Goal: Register for event/course

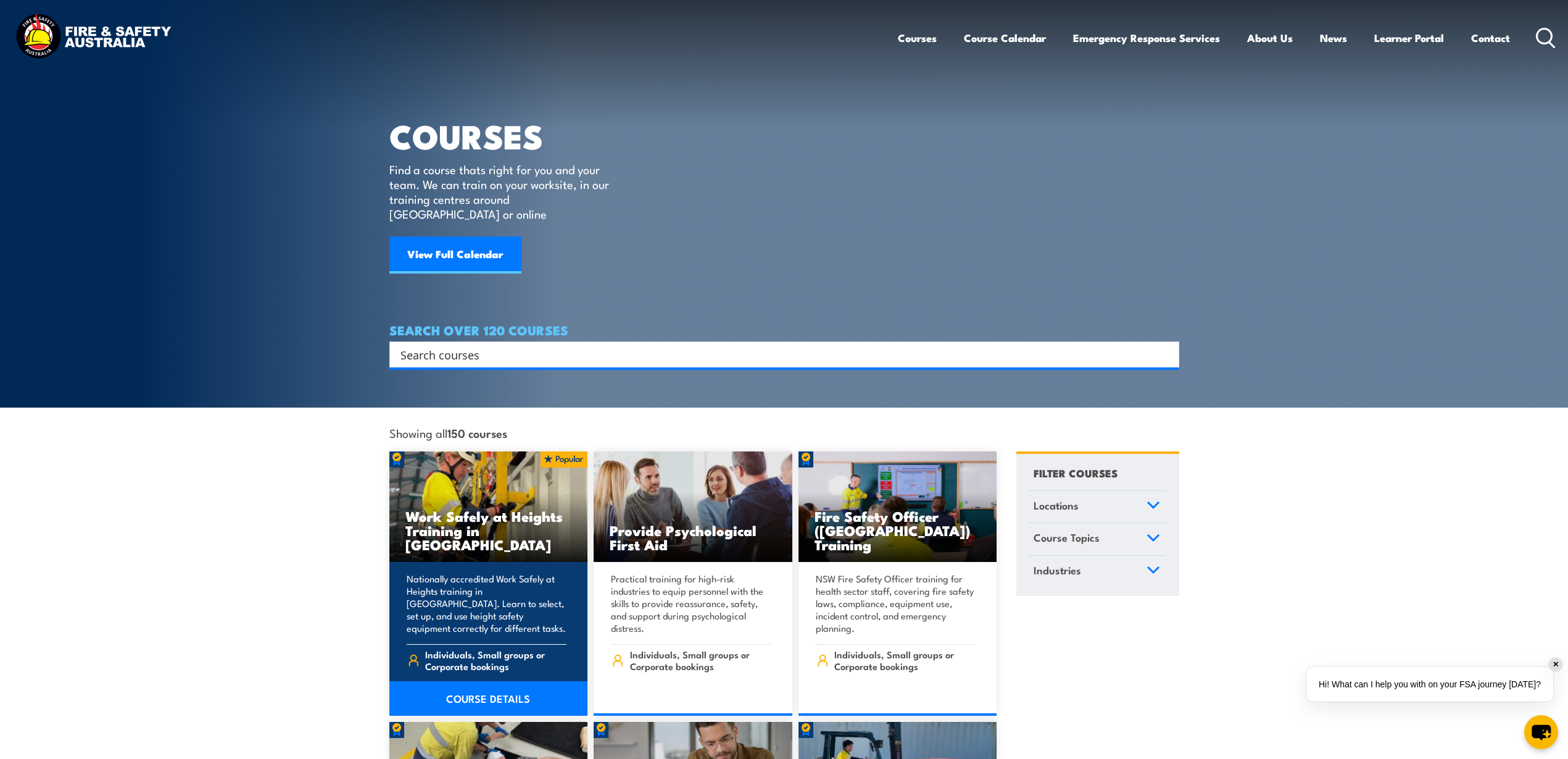
click at [491, 478] on img at bounding box center [488, 507] width 199 height 111
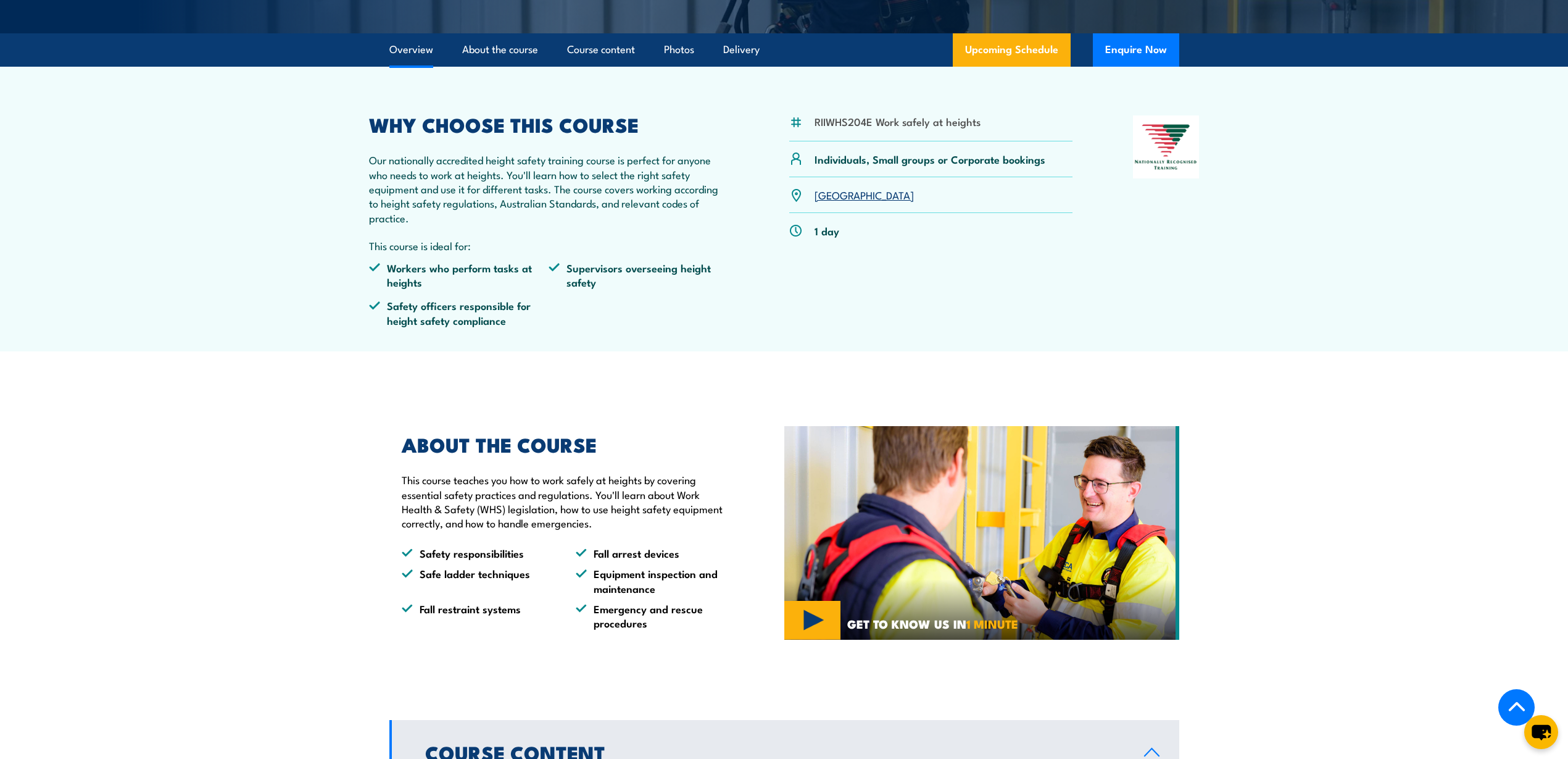
scroll to position [386, 0]
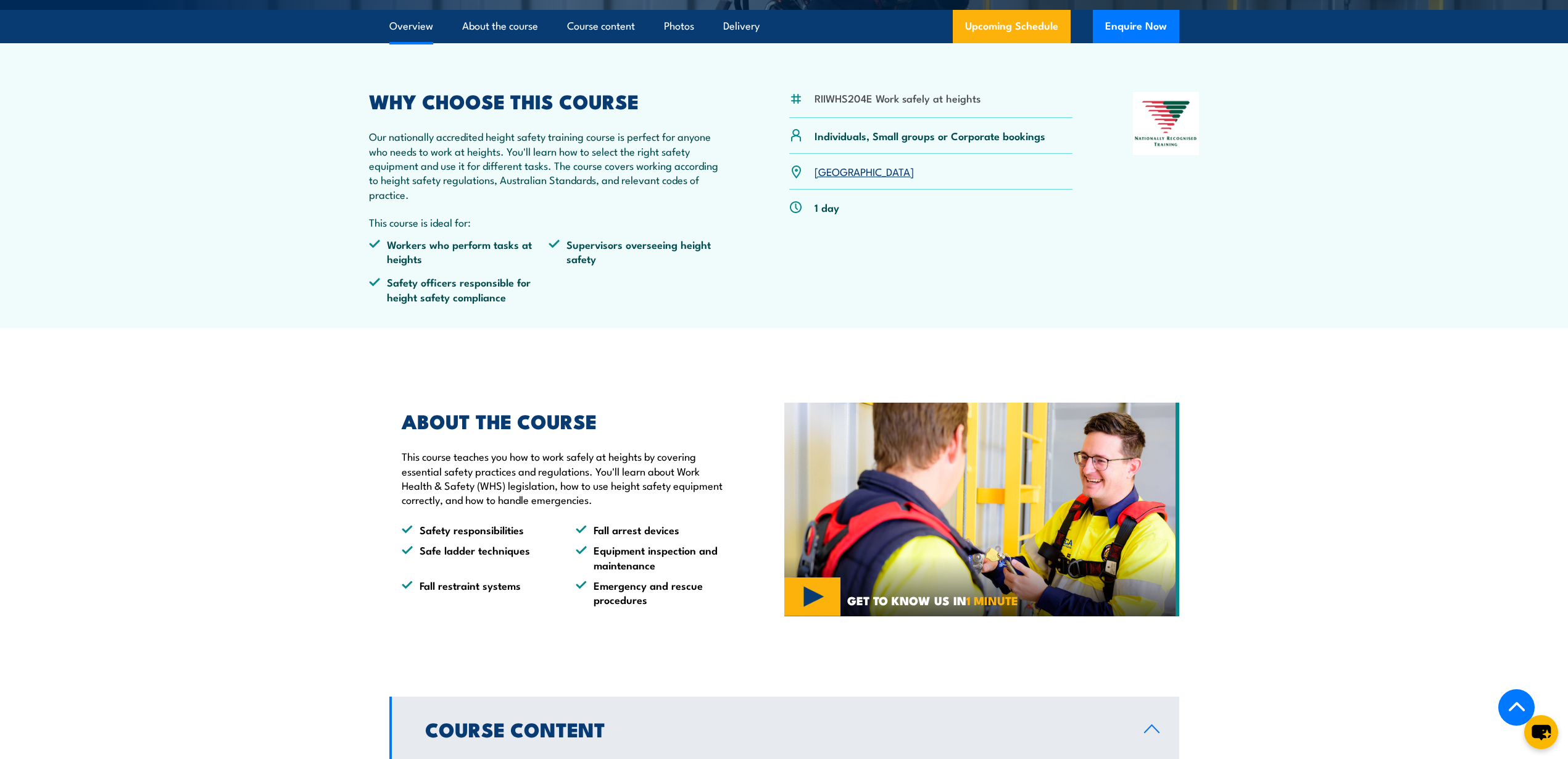
click at [827, 164] on link "NSW" at bounding box center [864, 171] width 99 height 15
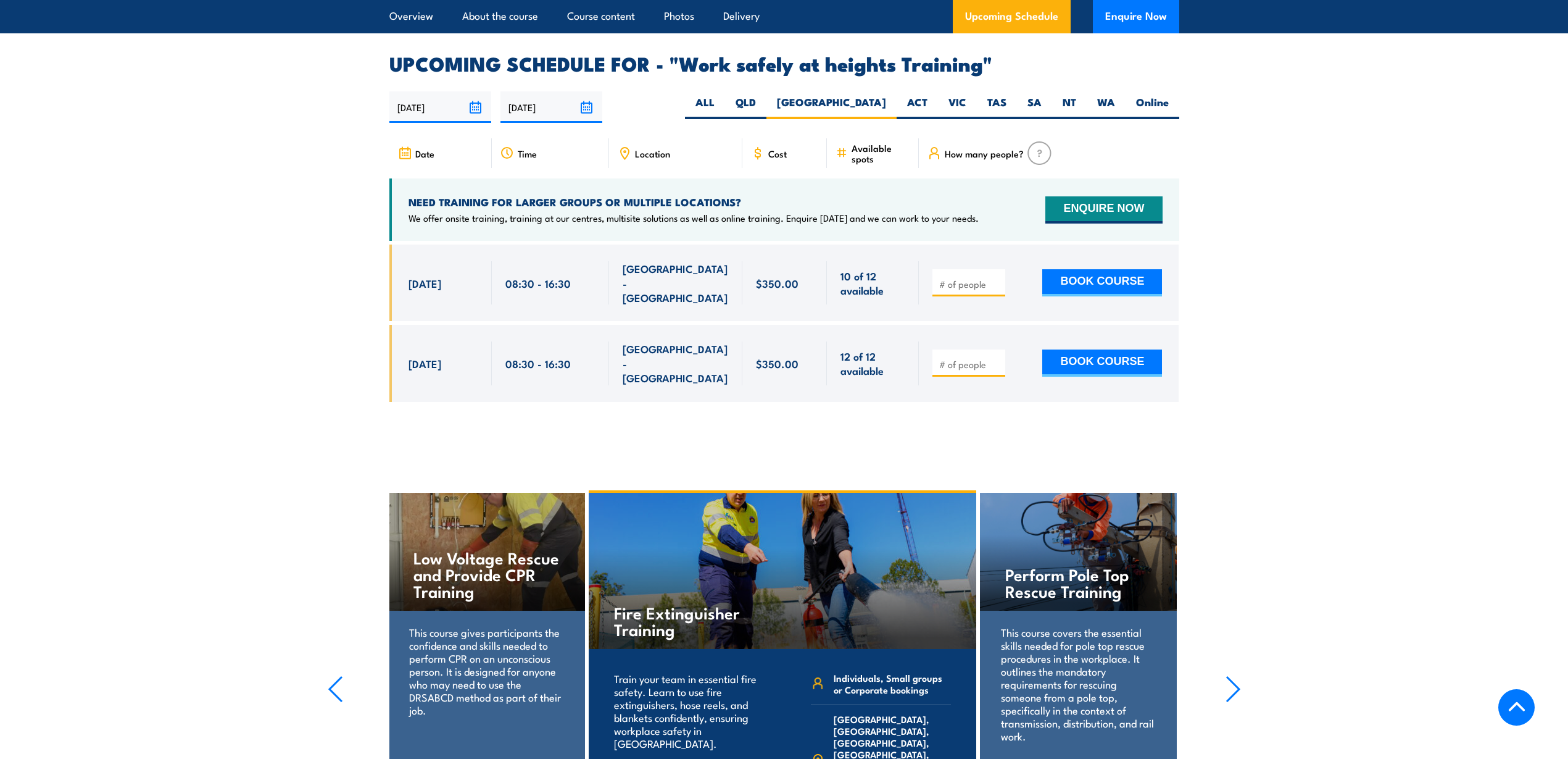
scroll to position [1978, 0]
